Goal: Navigation & Orientation: Find specific page/section

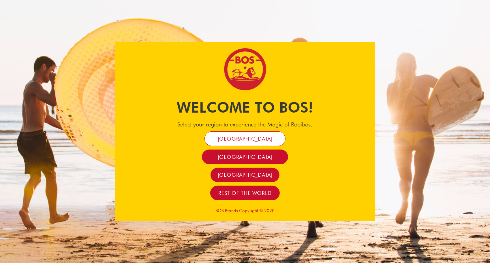
click at [245, 138] on span "[GEOGRAPHIC_DATA]" at bounding box center [245, 138] width 55 height 7
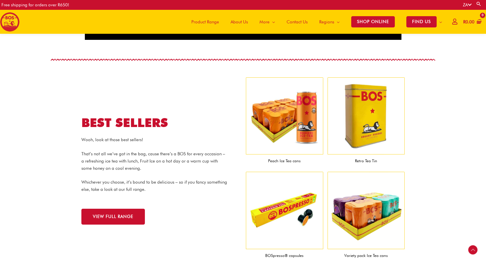
scroll to position [535, 0]
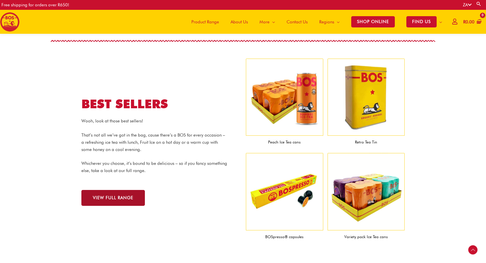
click at [139, 199] on link "VIEW FULL RANGE" at bounding box center [112, 198] width 63 height 16
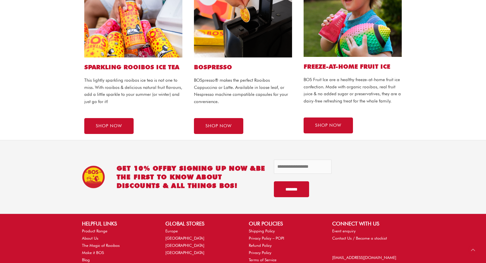
scroll to position [433, 0]
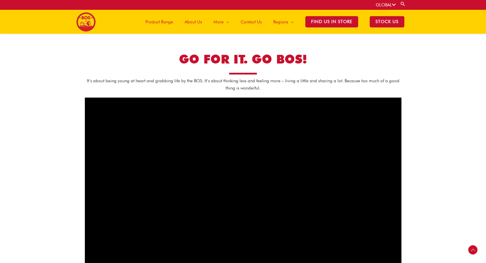
scroll to position [141, 0]
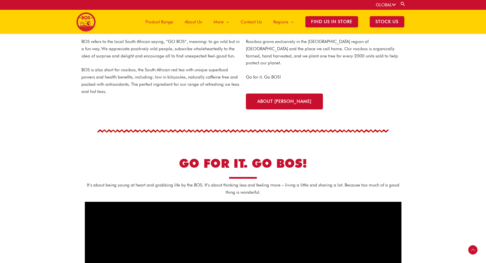
click at [259, 20] on span "Contact Us" at bounding box center [251, 21] width 21 height 17
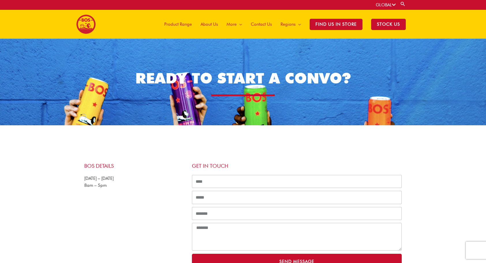
click at [392, 6] on icon at bounding box center [394, 5] width 4 height 4
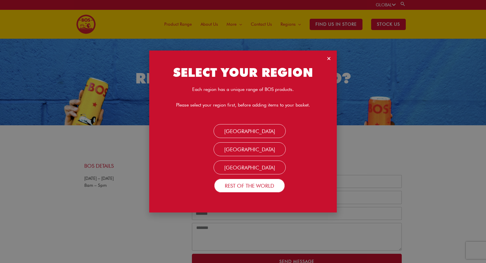
click at [262, 184] on link "Rest Of the World" at bounding box center [249, 186] width 71 height 14
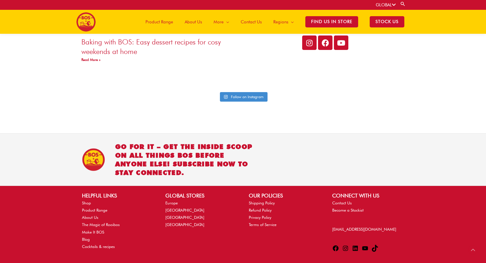
scroll to position [1358, 0]
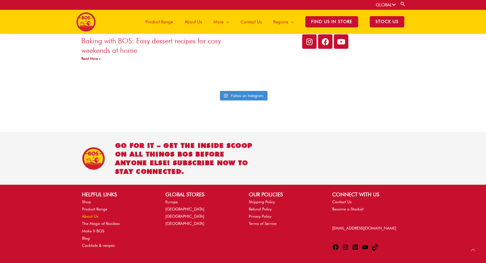
click at [87, 214] on link "About Us" at bounding box center [90, 216] width 16 height 5
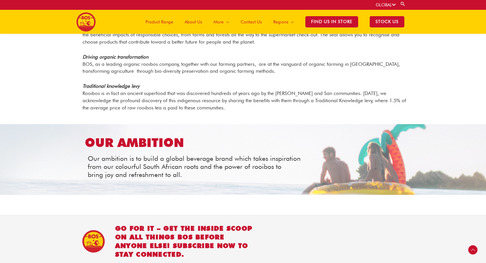
scroll to position [672, 0]
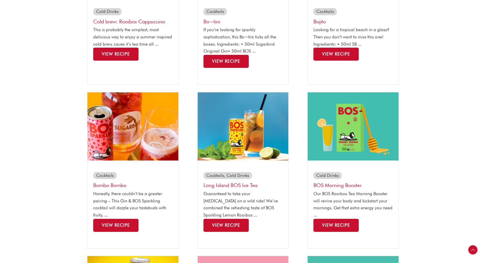
scroll to position [231, 0]
